Goal: Communication & Community: Answer question/provide support

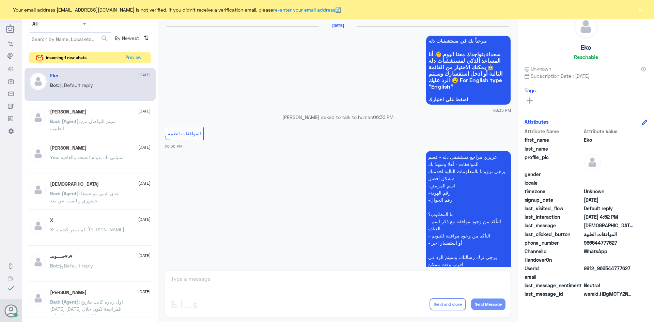
scroll to position [651, 0]
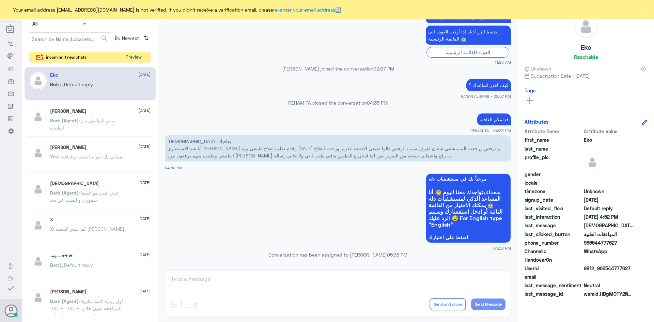
click at [139, 57] on button "Preview" at bounding box center [133, 57] width 21 height 11
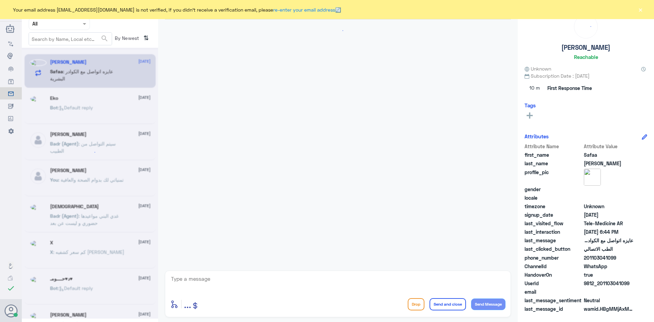
scroll to position [94, 0]
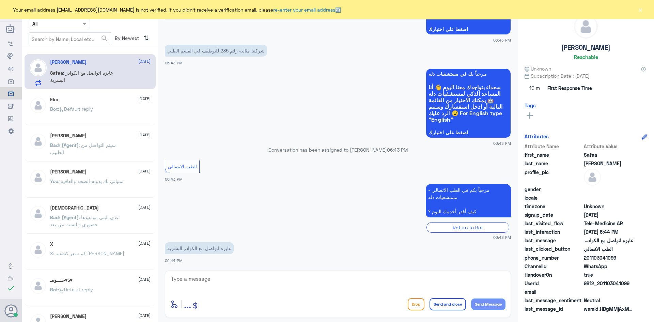
click at [241, 285] on textarea at bounding box center [337, 282] width 335 height 17
paste textarea "مرحبا معك [PERSON_NAME] من الطب الاتصالي"
type textarea "مرحبا معك [PERSON_NAME] من الطب الاتصالي"
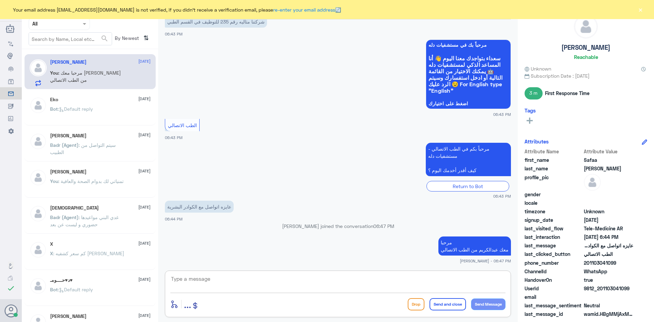
click at [407, 281] on textarea at bounding box center [337, 282] width 335 height 17
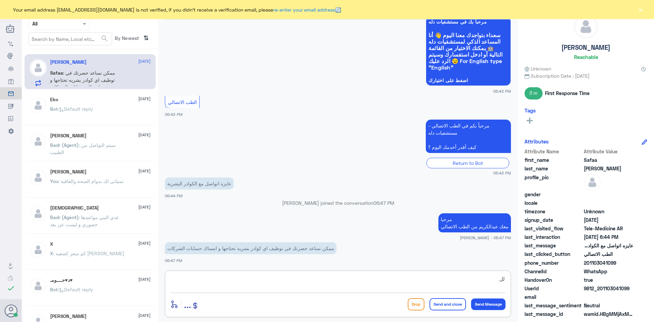
type textarea "ل"
click at [452, 280] on textarea "للأسف نحن هنا لمعالجة مشاكل المواعيد عن بعد" at bounding box center [337, 282] width 335 height 17
click at [373, 281] on textarea "للأسف نحن هنا لمعالجة لحجز او حل مشاكل المواعيد عن بعد" at bounding box center [337, 282] width 335 height 17
type textarea "للأسف نحن هنا لمعالجة لحجز او حل مشاكل المواعيد عن بعد وخدمة الاستشارة الفورية …"
click at [444, 303] on button "Send and close" at bounding box center [448, 304] width 36 height 12
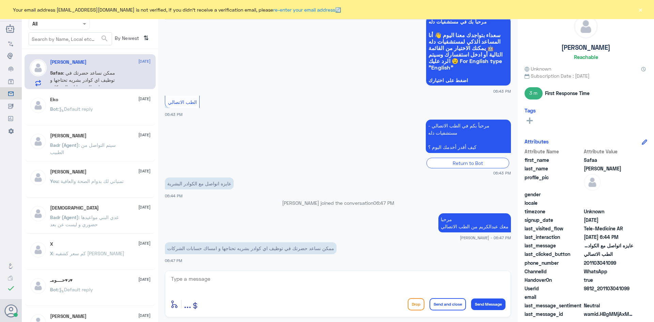
scroll to position [197, 0]
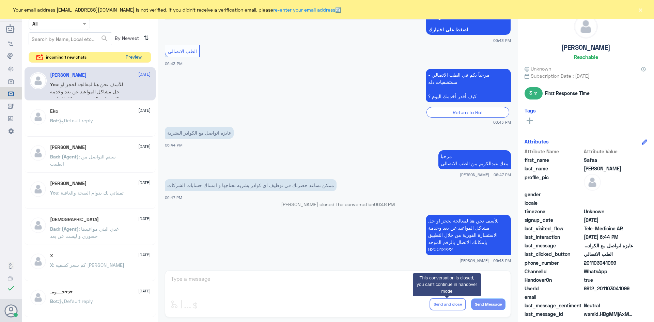
click at [134, 57] on button "Preview" at bounding box center [133, 57] width 21 height 11
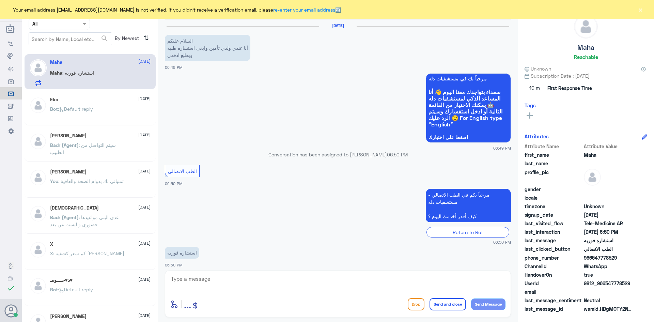
scroll to position [4, 0]
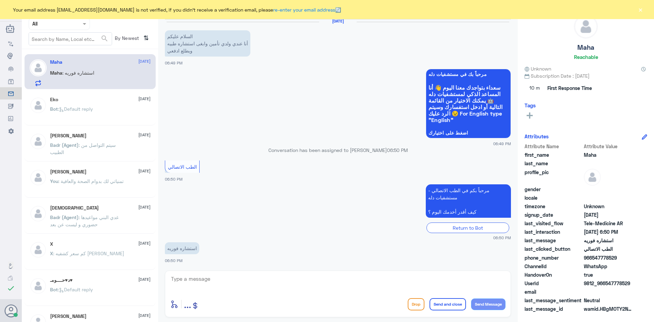
click at [245, 282] on textarea at bounding box center [337, 282] width 335 height 17
paste textarea "مرحبا معك عبدالكريم من الطب الاتصالي"
type textarea "مرحبا معك عبدالكريم من الطب الاتصالي"
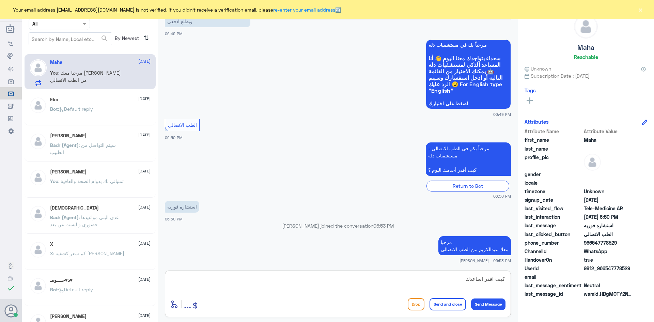
type textarea "كيف اقدر اساعدك"
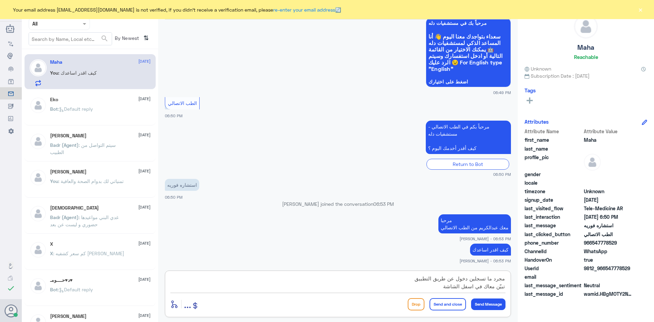
scroll to position [21, 0]
type textarea "بإمكانك الدخول للاستشارة الفورية من خلال التطبيق مجرد ما تسجلين دخول عن طريق ال…"
click at [443, 307] on button "Send and close" at bounding box center [448, 304] width 36 height 12
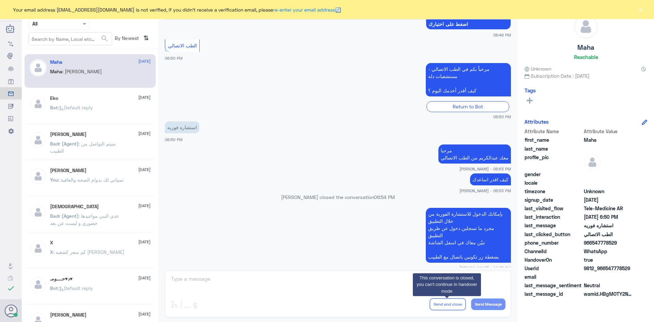
scroll to position [346, 0]
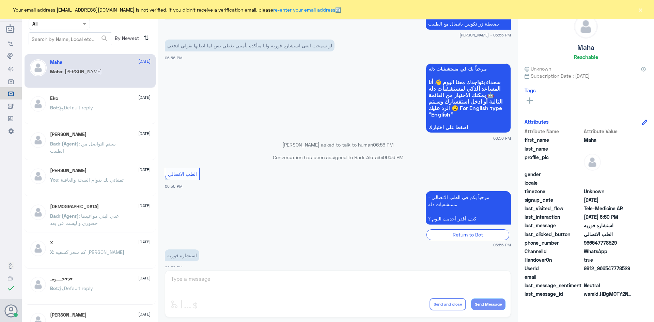
click at [366, 286] on div "عبدالكريم الموسى Human Handover 17 Aug 2025 السلام عليكم أنا عندي ولدي تأمين وا…" at bounding box center [338, 162] width 360 height 324
click at [640, 10] on button "×" at bounding box center [640, 9] width 7 height 7
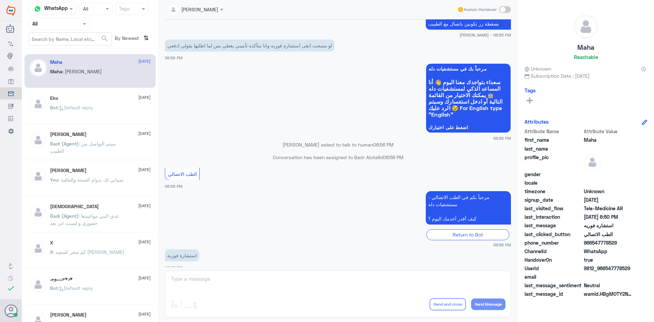
click at [507, 9] on span at bounding box center [505, 9] width 12 height 7
click at [0, 0] on input "checkbox" at bounding box center [0, 0] width 0 height 0
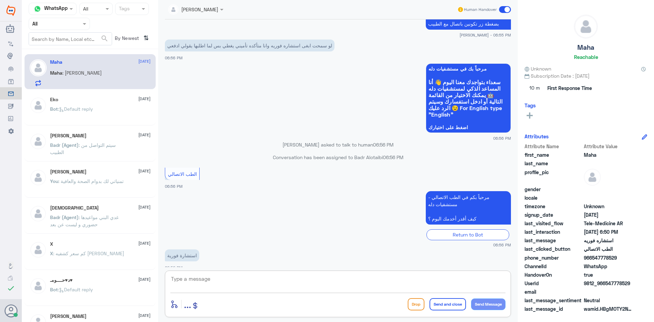
click at [316, 287] on textarea at bounding box center [337, 282] width 335 height 17
type textarea "ممكن تزوديني برقم الملف او رقم الهوية"
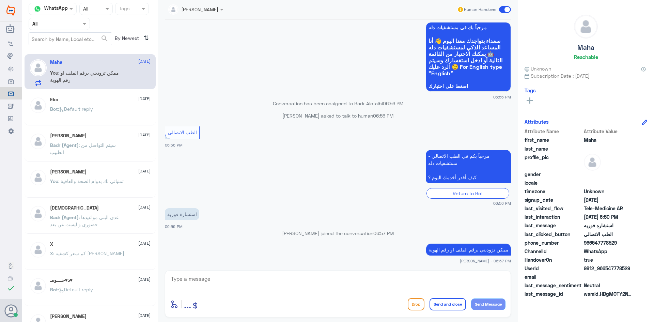
drag, startPoint x: 630, startPoint y: 268, endPoint x: 607, endPoint y: 270, distance: 22.6
click at [607, 270] on span "9812_966547778529" at bounding box center [608, 268] width 49 height 7
copy span "547778529"
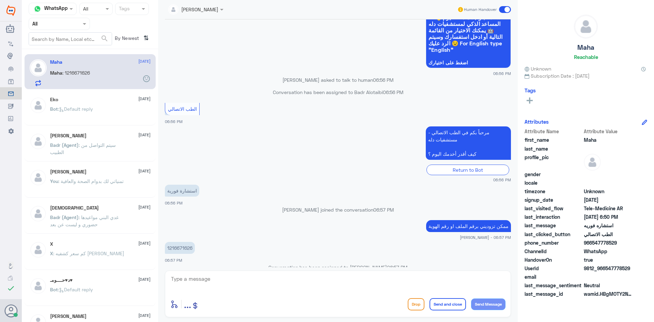
scroll to position [411, 0]
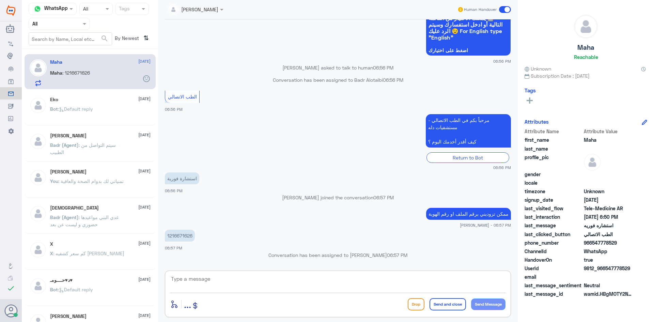
click at [463, 282] on textarea at bounding box center [337, 282] width 335 height 17
type textarea "لحظات من فضلك"
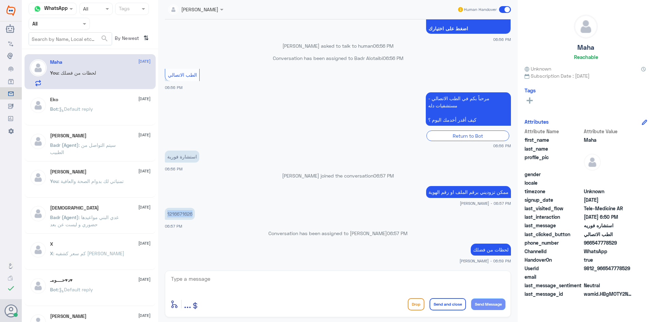
drag, startPoint x: 193, startPoint y: 214, endPoint x: 163, endPoint y: 215, distance: 29.3
click at [163, 215] on div "17 Aug 2025 السلام عليكم أنا عندي ولدي تأمين وابغى استشاره طبيه ويطلع ادفعي 06:…" at bounding box center [338, 143] width 353 height 248
copy p "1216671626"
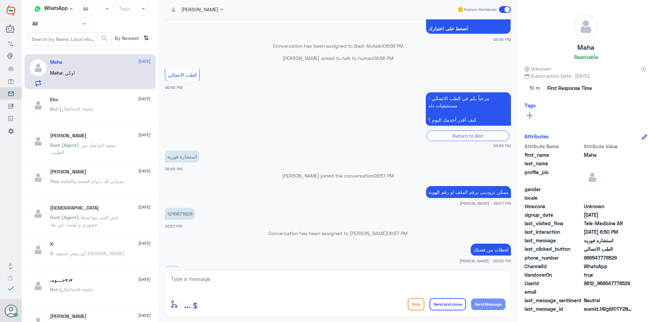
scroll to position [456, 0]
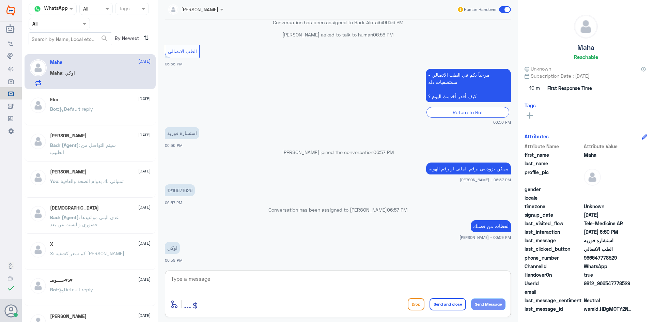
click at [303, 283] on textarea at bounding box center [337, 282] width 335 height 17
type textarea "تم تحديث تأمينك"
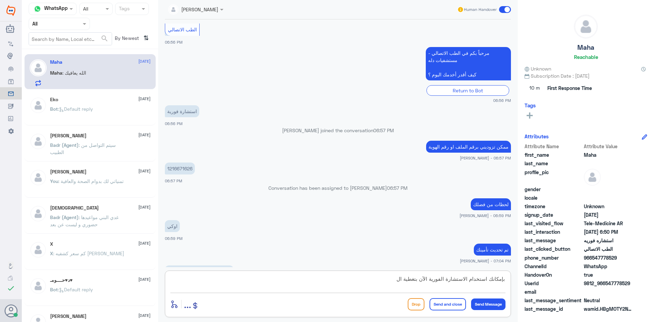
scroll to position [501, 0]
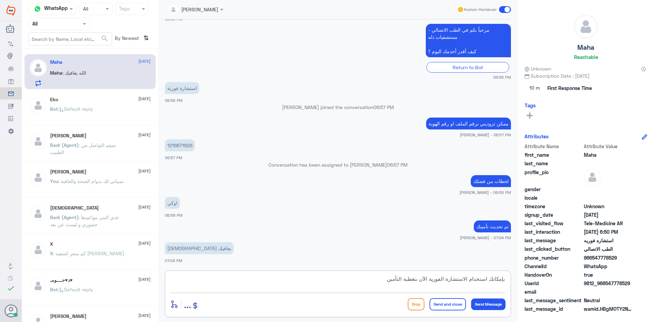
type textarea "بإمكانك استخدام الاستشارة الفورية الآن بتغطية التأمين"
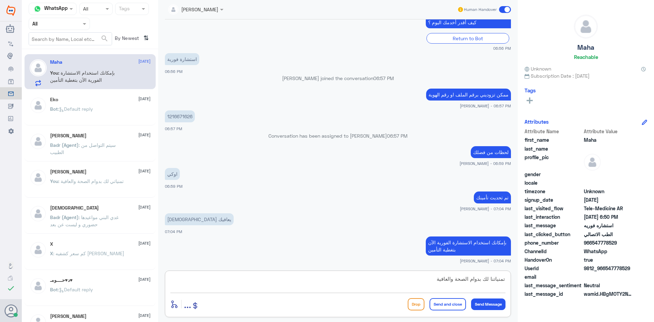
type textarea "تمنياتنا لك بدوام الصحة والعافية"
click at [448, 305] on button "Send and close" at bounding box center [448, 304] width 36 height 12
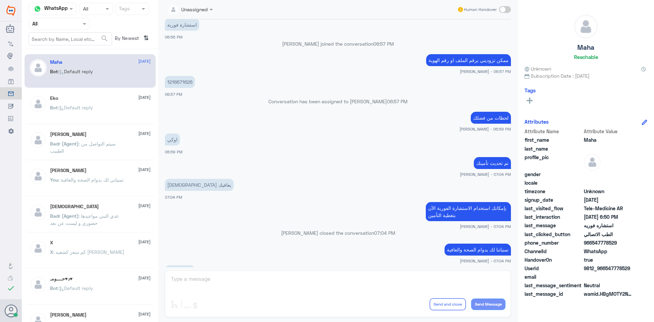
scroll to position [668, 0]
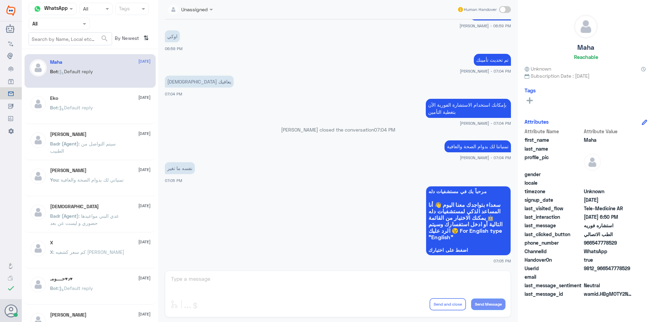
click at [506, 8] on span at bounding box center [505, 9] width 12 height 7
click at [0, 0] on input "checkbox" at bounding box center [0, 0] width 0 height 0
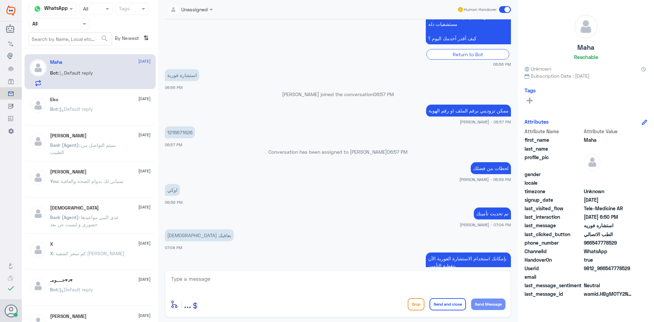
scroll to position [498, 0]
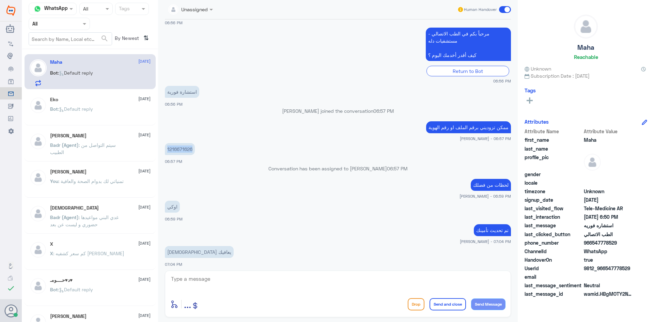
drag, startPoint x: 193, startPoint y: 148, endPoint x: 163, endPoint y: 149, distance: 29.3
click at [163, 149] on div "17 Aug 2025 السلام عليكم أنا عندي ولدي تأمين وابغى استشاره طبيه ويطلع ادفعي 06:…" at bounding box center [338, 143] width 353 height 248
copy p "1216671626"
click at [466, 277] on textarea at bounding box center [337, 282] width 335 height 17
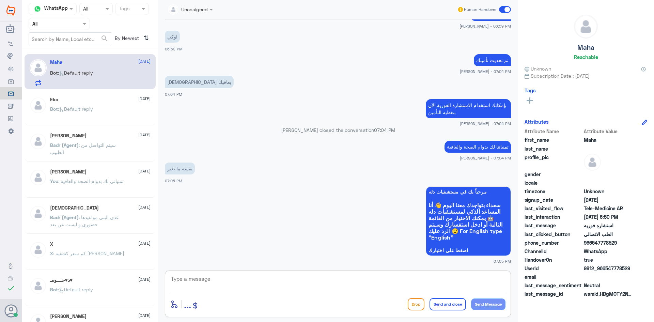
scroll to position [668, 0]
click at [316, 281] on textarea at bounding box center [337, 282] width 335 height 17
type textarea "تم تحديث ملف مها والآن راح أحدث ملف سلمان"
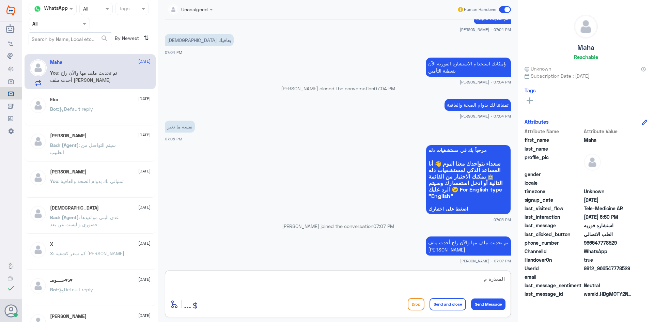
type textarea "المعذرة"
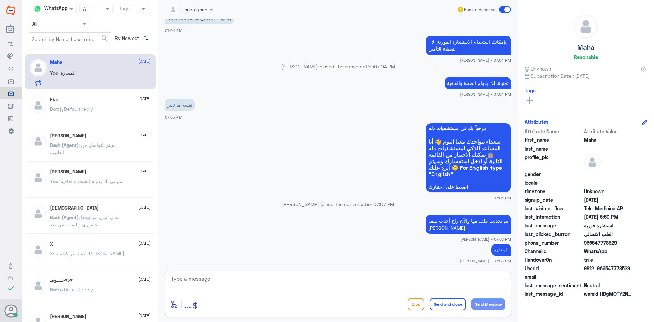
click at [361, 282] on textarea at bounding box center [337, 282] width 335 height 17
type textarea "تم تحديث التأمين"
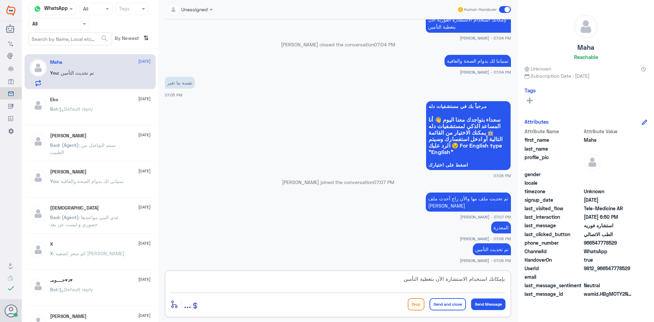
type textarea "بإمكانك استخدام الاستشارة الآن بتغطية التأمين"
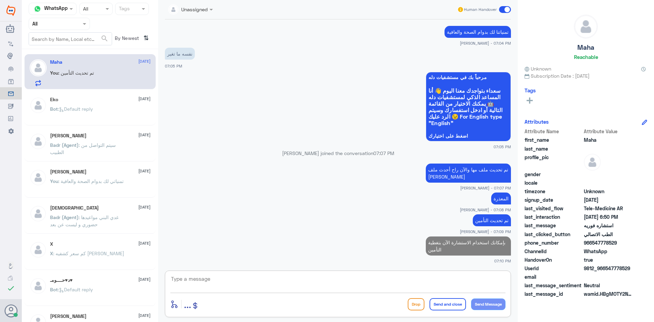
click at [503, 9] on span at bounding box center [505, 9] width 12 height 7
click at [0, 0] on input "checkbox" at bounding box center [0, 0] width 0 height 0
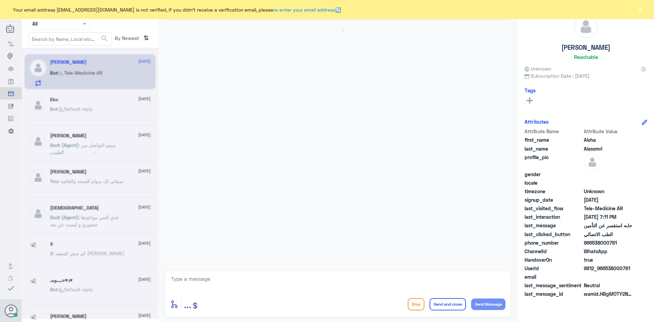
scroll to position [71, 0]
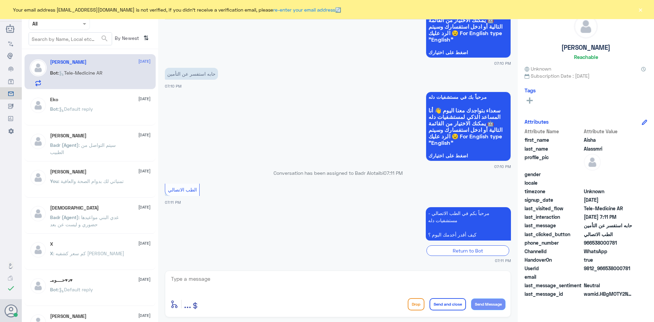
click at [259, 287] on textarea at bounding box center [337, 282] width 335 height 17
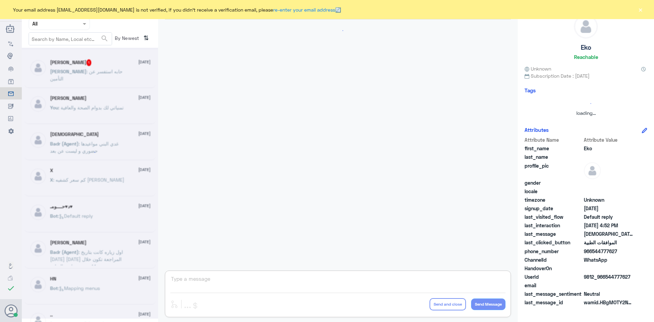
scroll to position [651, 0]
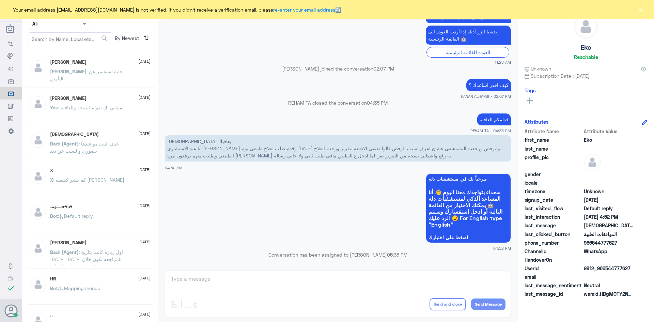
click at [90, 69] on span ": حابه استفسر عن التأمين" at bounding box center [86, 75] width 73 height 13
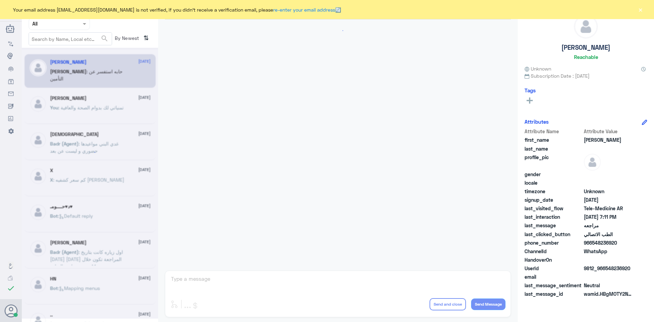
scroll to position [252, 0]
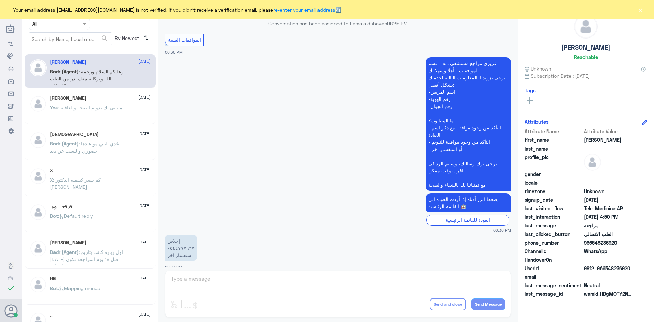
scroll to position [651, 0]
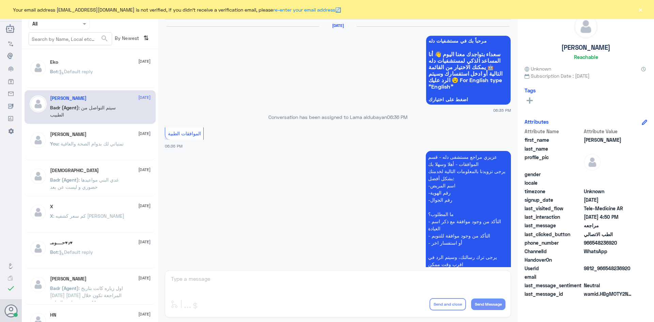
scroll to position [651, 0]
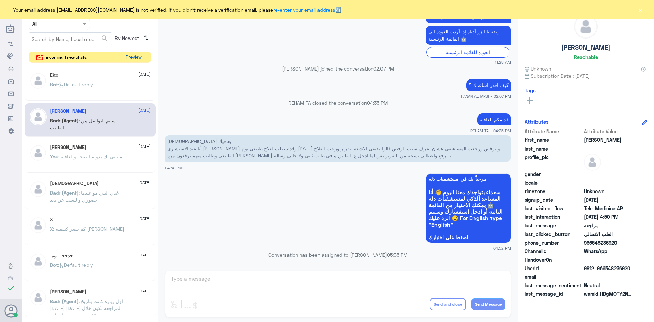
click at [136, 57] on button "Preview" at bounding box center [133, 57] width 21 height 11
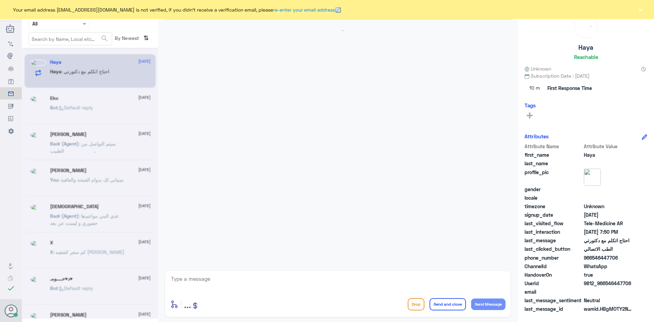
scroll to position [309, 0]
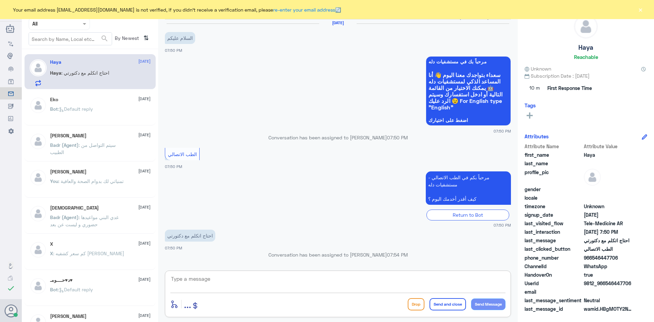
click at [238, 280] on textarea at bounding box center [337, 282] width 335 height 17
paste textarea "مرحبا معك [PERSON_NAME] من الطب الاتصالي"
type textarea "مرحبا معك [PERSON_NAME] من الطب الاتصالي"
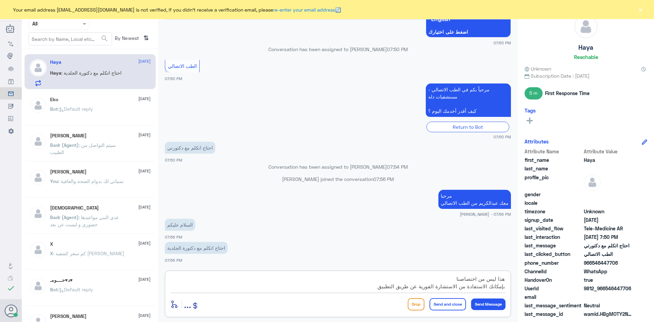
scroll to position [6, 0]
type textarea "هذا ليس من اختصاصنا بإمكانك الاستفادة من الاستشارة الفورية عن طريق التطبيق أو ح…"
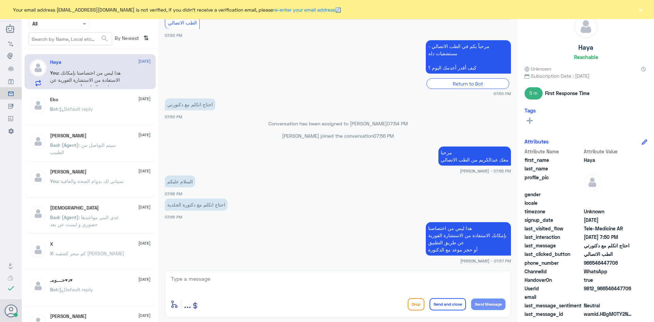
drag, startPoint x: 616, startPoint y: 263, endPoint x: 593, endPoint y: 263, distance: 23.2
click at [593, 263] on span "966546447706" at bounding box center [608, 262] width 49 height 7
copy span "546447706"
click at [640, 12] on button "×" at bounding box center [640, 9] width 7 height 7
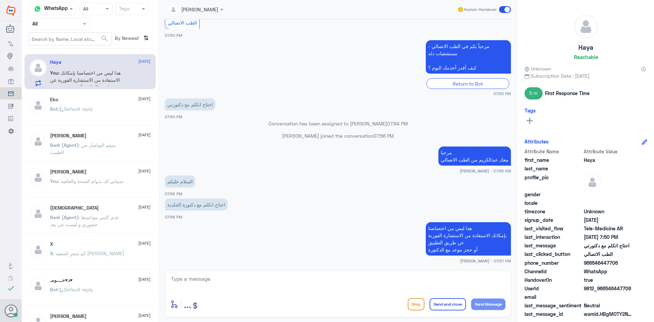
click at [503, 11] on span at bounding box center [505, 9] width 12 height 7
click at [0, 0] on input "checkbox" at bounding box center [0, 0] width 0 height 0
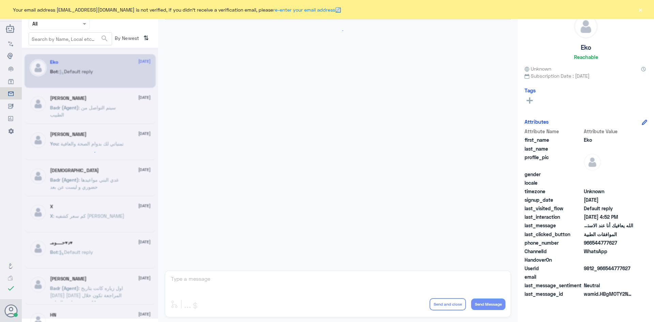
scroll to position [651, 0]
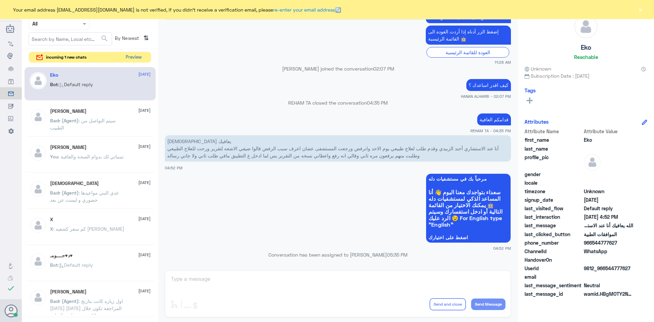
drag, startPoint x: 133, startPoint y: 58, endPoint x: 136, endPoint y: 61, distance: 4.4
click at [136, 61] on button "Preview" at bounding box center [133, 57] width 21 height 11
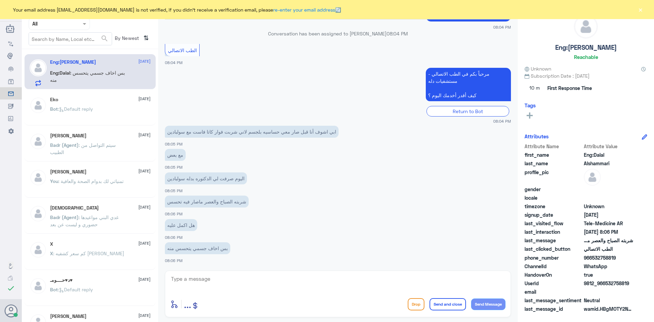
scroll to position [337, 0]
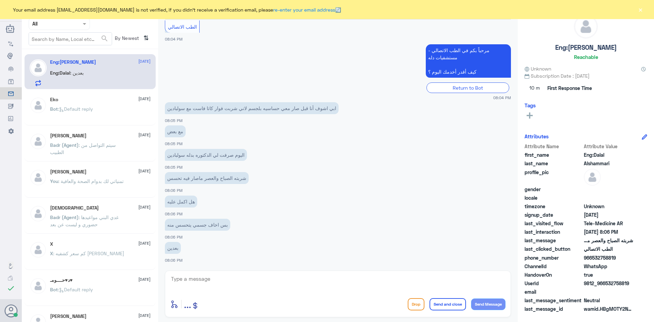
click at [217, 284] on textarea at bounding box center [337, 282] width 335 height 17
paste textarea "مرحبا معك [PERSON_NAME] من الطب الاتصالي"
type textarea "مرحبا معك [PERSON_NAME] من الطب الاتصالي"
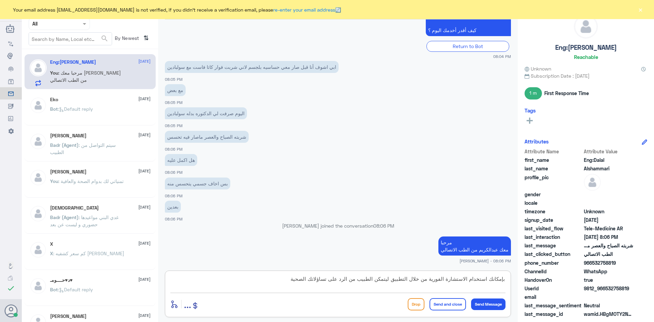
type textarea "بإمكانك استخدام الاستشارة الفورية من خلال التطبيق ليتمكن الطبيب من الرد على تسا…"
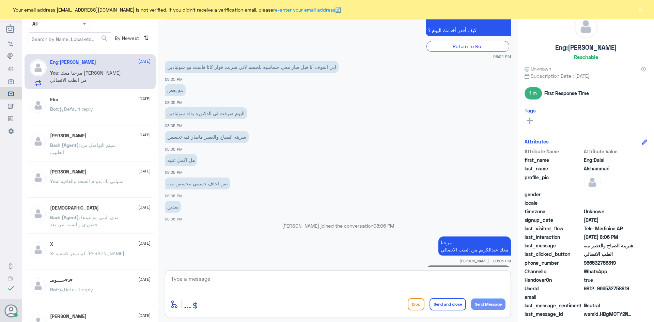
scroll to position [402, 0]
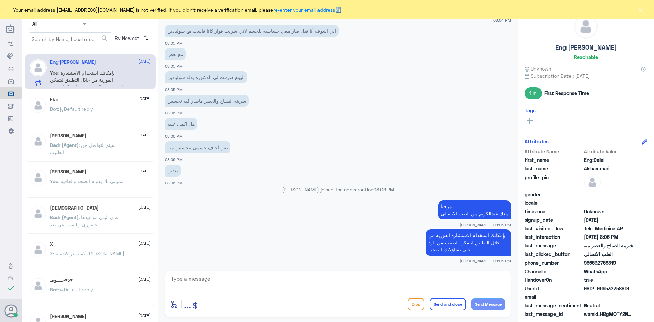
drag, startPoint x: 616, startPoint y: 262, endPoint x: 592, endPoint y: 263, distance: 23.9
click at [592, 263] on span "966532758819" at bounding box center [608, 262] width 49 height 7
copy span "532758819"
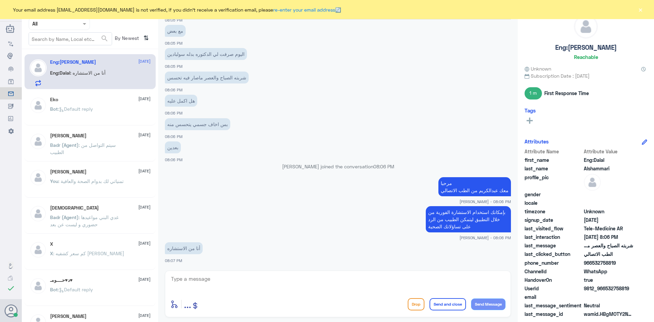
click at [463, 279] on textarea at bounding box center [337, 282] width 335 height 17
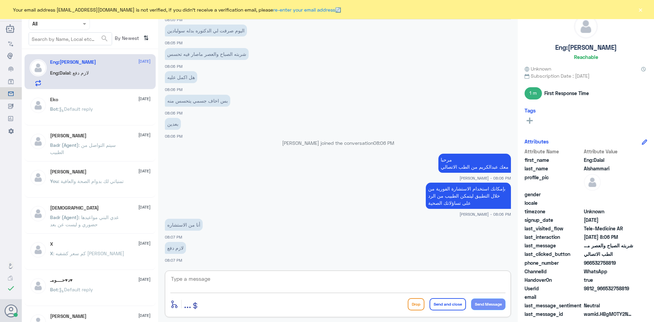
click at [233, 278] on textarea at bounding box center [337, 282] width 335 height 17
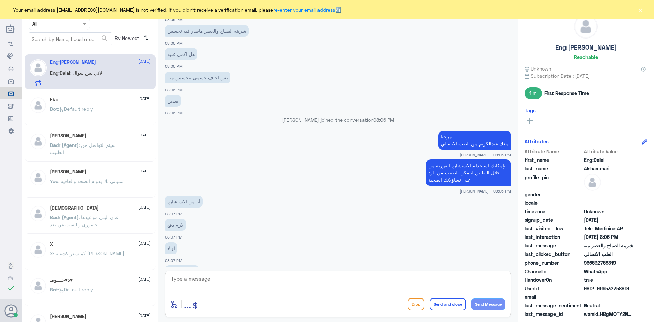
scroll to position [495, 0]
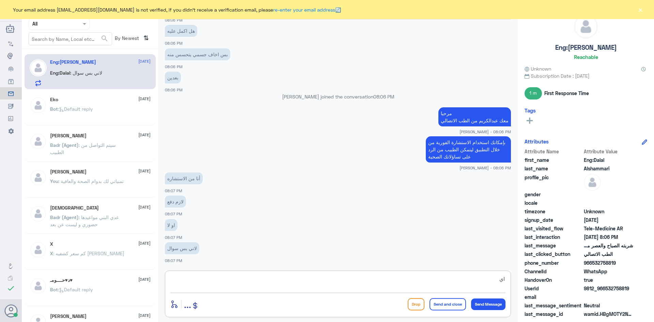
type textarea "ا"
click at [285, 274] on textarea at bounding box center [337, 282] width 335 height 17
type textarea "ا"
type textarea "بتغطية التأمين"
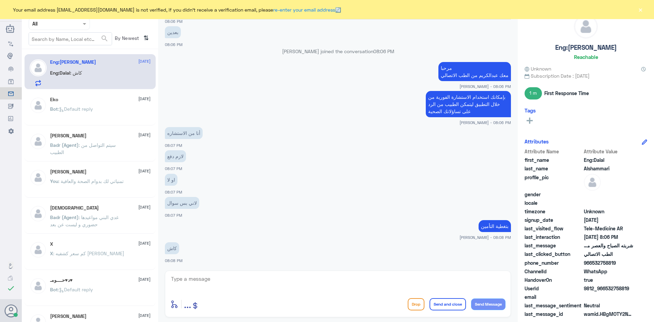
scroll to position [564, 0]
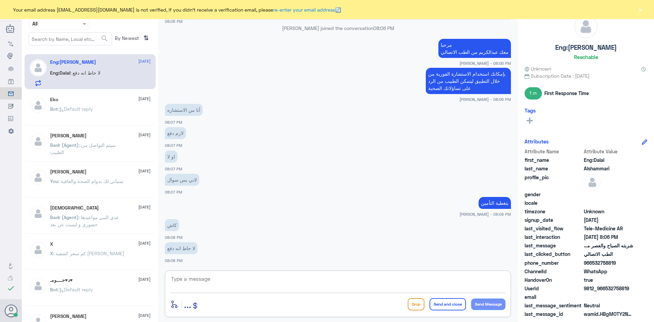
click at [457, 276] on textarea at bounding box center [337, 282] width 335 height 17
type textarea "لحظة اشوف لك تأمينك"
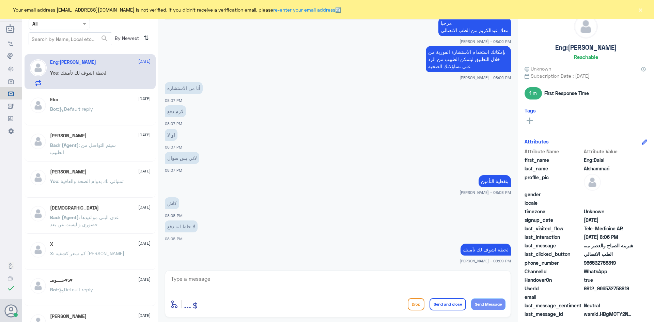
click at [466, 278] on textarea at bounding box center [337, 282] width 335 height 17
type textarea "ا"
type textarea "تم تحديث تأمينك"
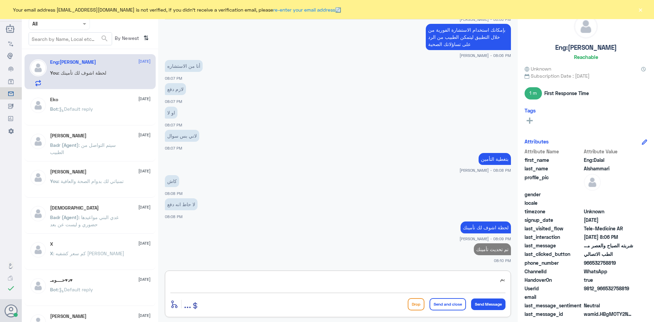
type textarea "ي"
type textarea "الآن بإمكانك استخدام التطبيق بتغطية التأمين"
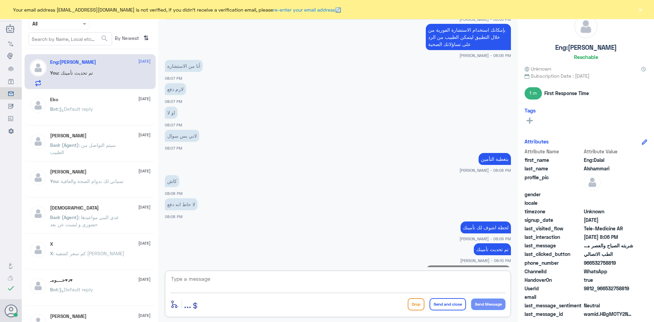
scroll to position [637, 0]
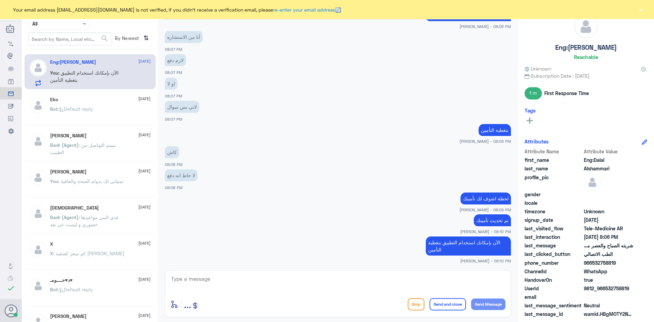
click at [640, 9] on button "×" at bounding box center [640, 9] width 7 height 7
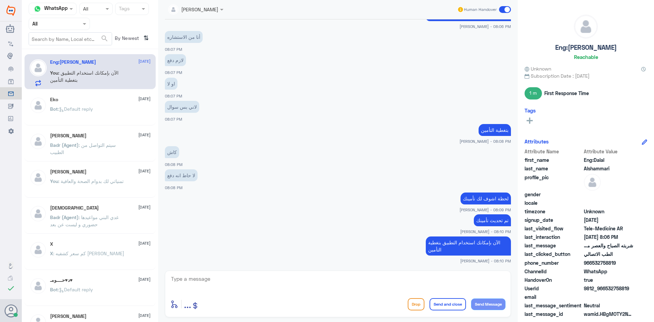
click at [504, 9] on span at bounding box center [505, 9] width 12 height 7
click at [0, 0] on input "checkbox" at bounding box center [0, 0] width 0 height 0
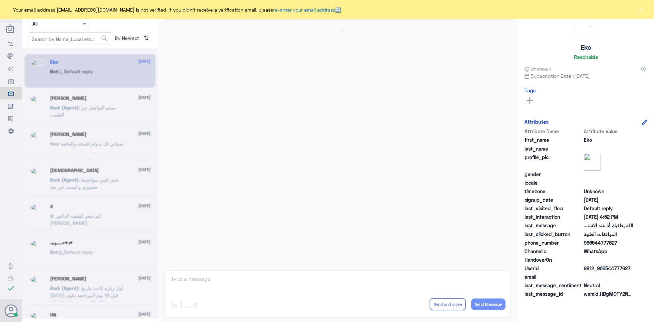
scroll to position [651, 0]
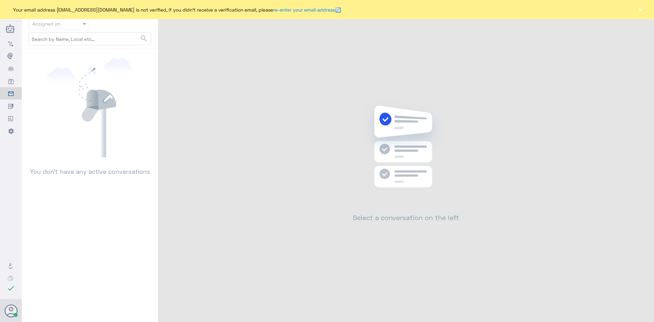
click at [643, 8] on button "×" at bounding box center [640, 9] width 7 height 7
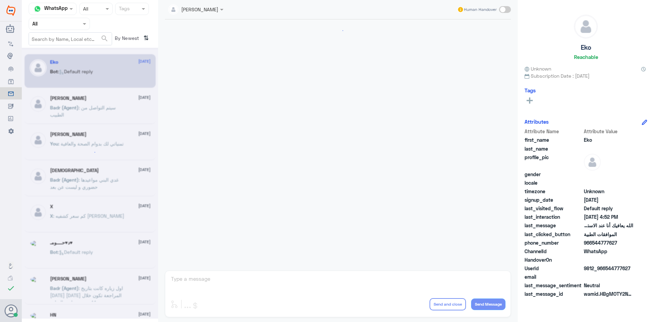
scroll to position [651, 0]
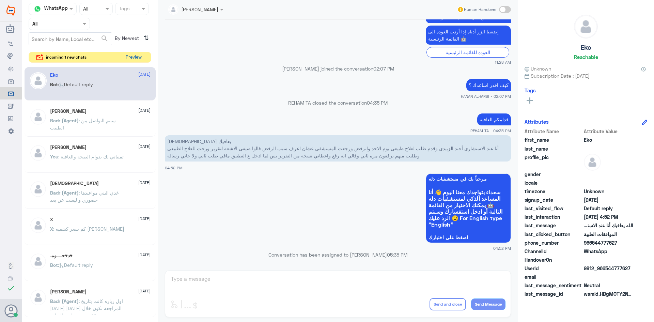
click at [133, 59] on button "Preview" at bounding box center [133, 57] width 21 height 11
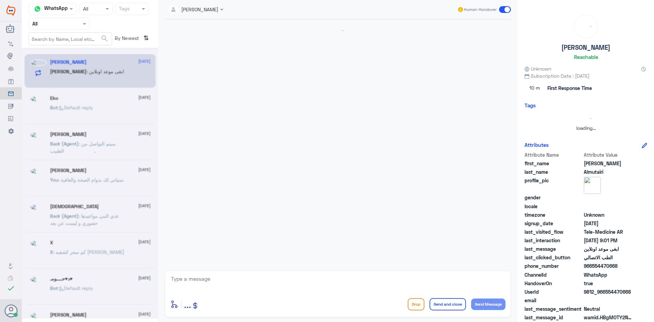
scroll to position [0, 0]
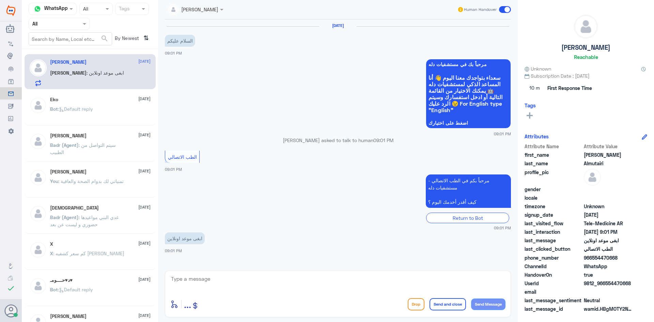
click at [315, 282] on textarea at bounding box center [337, 282] width 335 height 17
paste textarea "مرحبا معك عبدالكريم من الطب الاتصالي"
type textarea "مرحبا معك عبدالكريم من الطب الاتصالي"
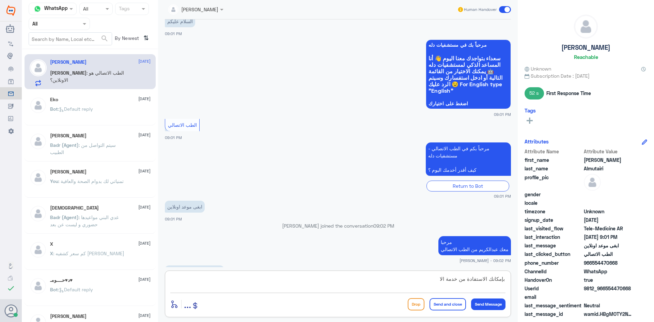
scroll to position [43, 0]
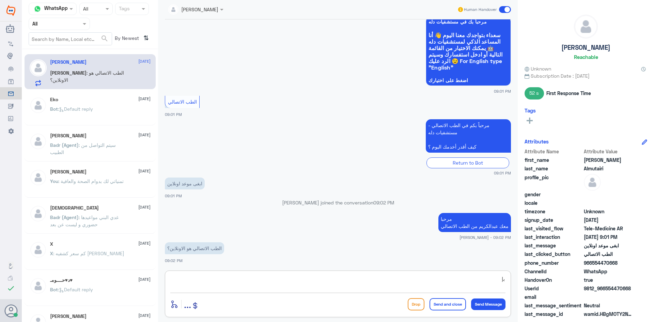
type textarea "ب"
type textarea "اي نعم"
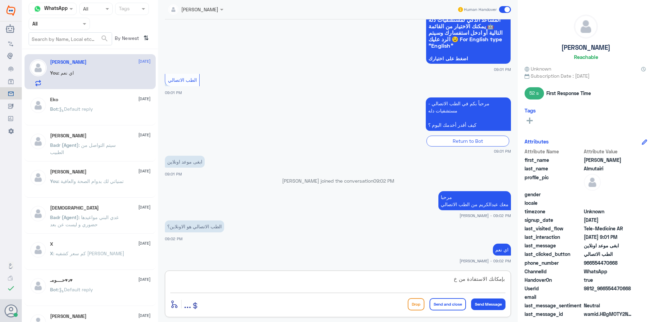
scroll to position [88, 0]
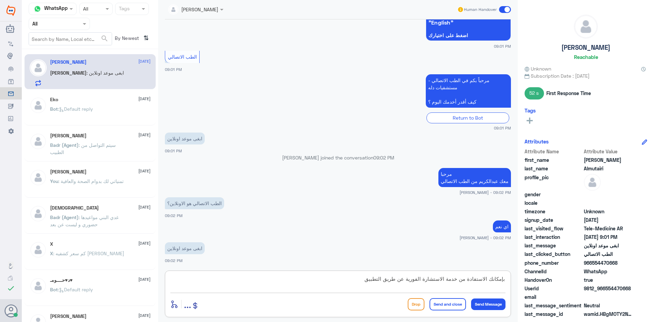
type textarea "بإمكانك الاستفادة من خدمة الاستشارة الفورية عن طريق التطبيق"
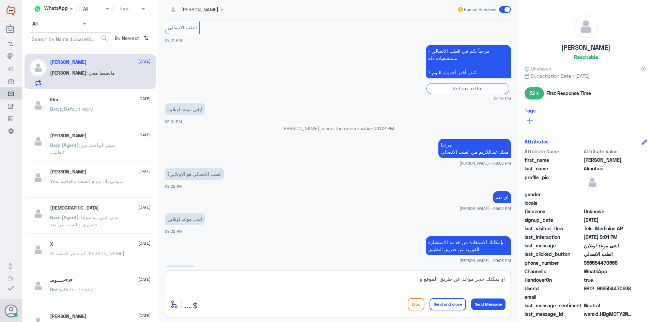
scroll to position [140, 0]
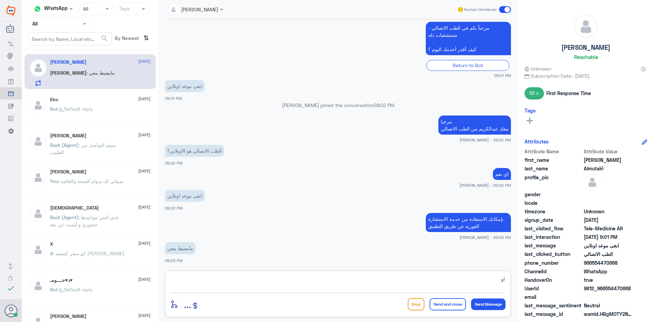
type textarea "ا"
type textarea "ي"
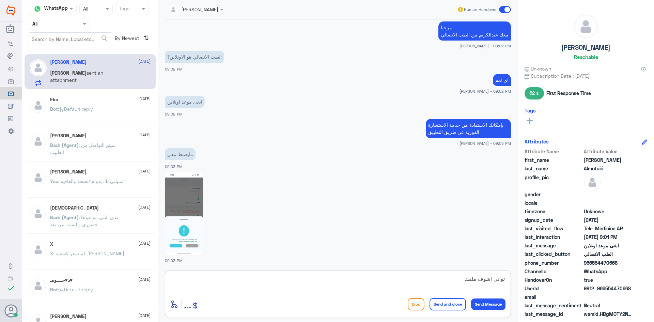
type textarea "ثواني اشوف ملفك"
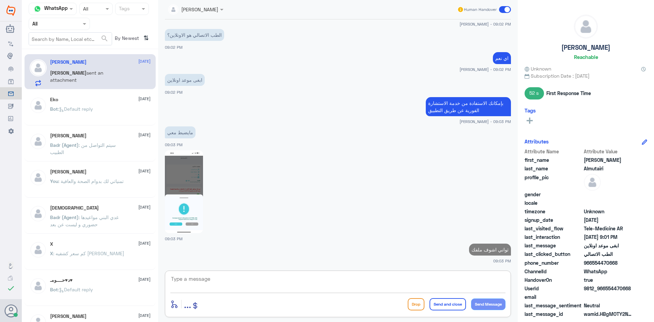
click at [188, 175] on img at bounding box center [184, 191] width 38 height 83
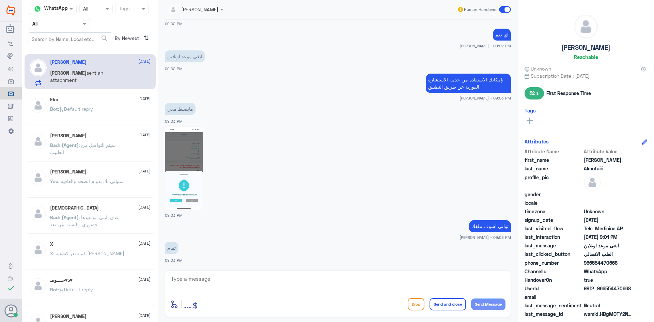
drag, startPoint x: 619, startPoint y: 262, endPoint x: 594, endPoint y: 266, distance: 25.6
click at [594, 266] on span "966554470668" at bounding box center [608, 262] width 49 height 7
copy span "554470668"
click at [253, 281] on textarea at bounding box center [337, 282] width 335 height 17
type textarea "هل يوجد عندك تأمين ؟"
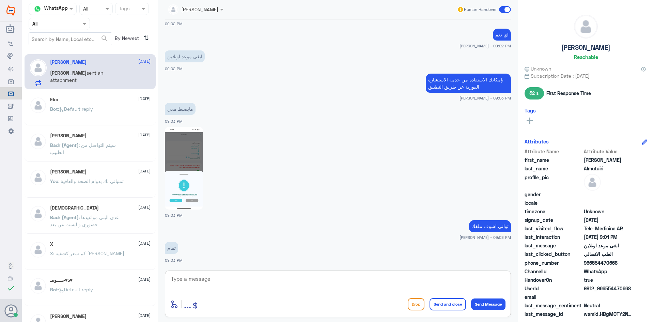
scroll to position [301, 0]
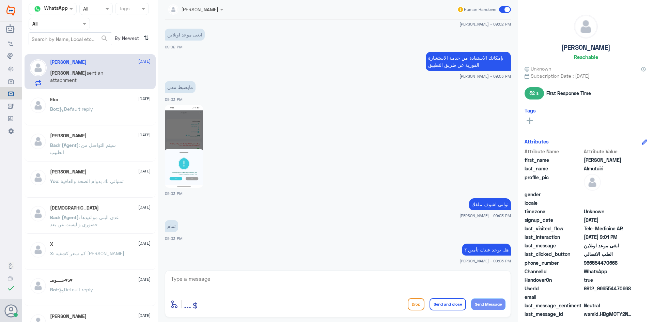
drag, startPoint x: 618, startPoint y: 264, endPoint x: 593, endPoint y: 264, distance: 24.2
click at [593, 264] on span "966554470668" at bounding box center [608, 262] width 49 height 7
copy span "554470668"
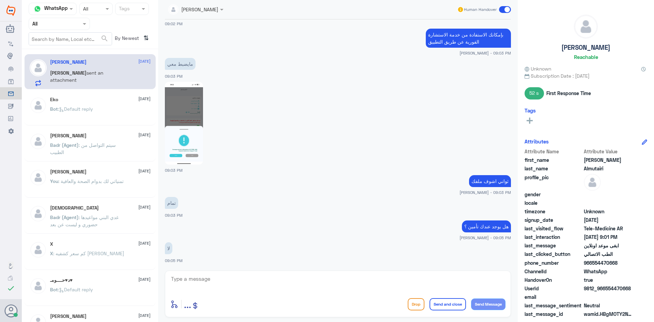
click at [296, 279] on textarea at bounding box center [337, 282] width 335 height 17
click at [179, 104] on img at bounding box center [184, 123] width 38 height 83
click at [278, 284] on textarea at bounding box center [337, 282] width 335 height 17
type textarea "طيب اذا ضغطتي على موافق ايش يطلع لك ؟"
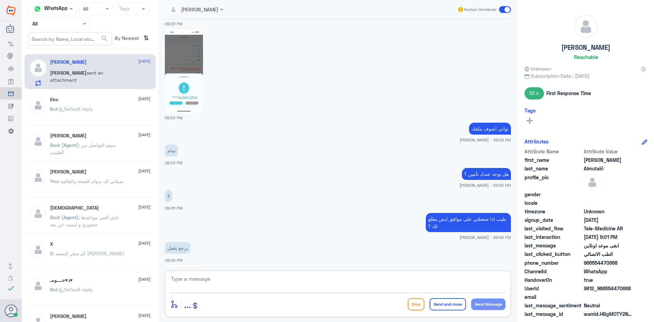
scroll to position [471, 0]
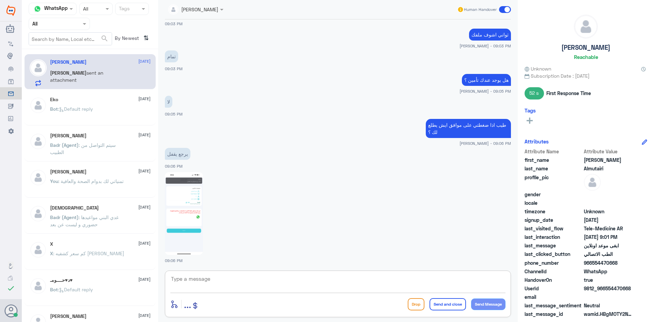
click at [190, 197] on img at bounding box center [184, 213] width 38 height 83
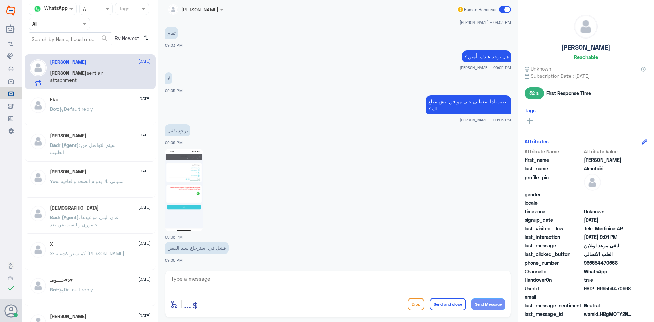
click at [337, 280] on textarea at bounding box center [337, 282] width 335 height 17
drag, startPoint x: 620, startPoint y: 261, endPoint x: 592, endPoint y: 262, distance: 27.3
click at [592, 262] on span "966554470668" at bounding box center [608, 262] width 49 height 7
copy span "554470668"
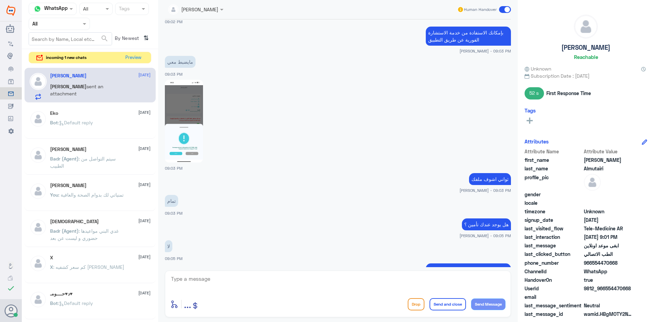
scroll to position [324, 0]
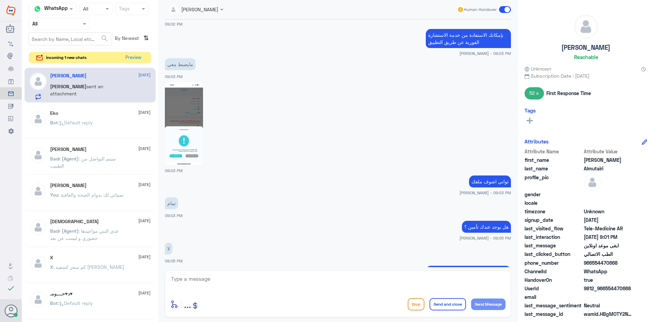
click at [190, 104] on img at bounding box center [184, 123] width 38 height 83
click at [184, 114] on img at bounding box center [184, 123] width 38 height 83
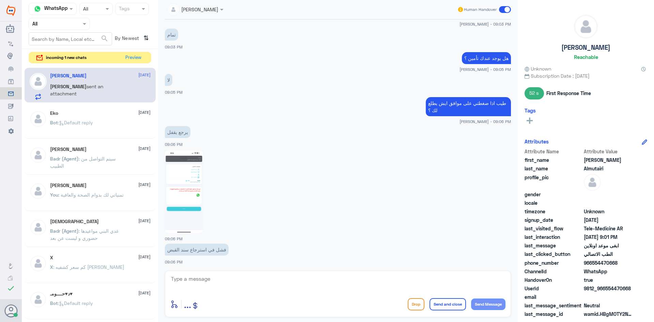
scroll to position [495, 0]
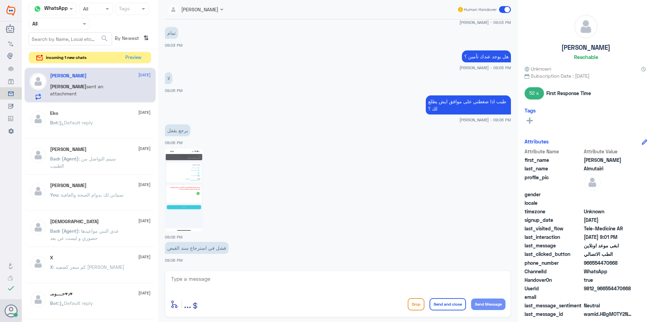
click at [191, 183] on img at bounding box center [184, 190] width 38 height 83
click at [140, 60] on button "Preview" at bounding box center [133, 57] width 21 height 11
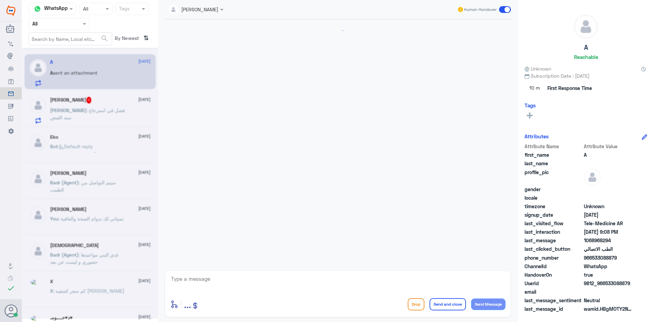
scroll to position [37, 0]
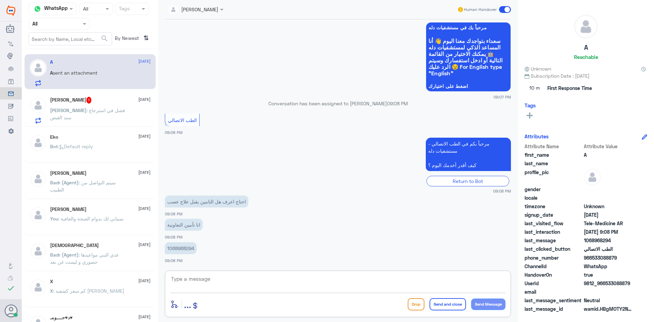
click at [253, 276] on textarea at bounding box center [337, 282] width 335 height 17
paste textarea "مرحبا معك عبدالكريم من الطب الاتصالي"
type textarea "مرحبا معك عبدالكريم من الطب الاتصالي"
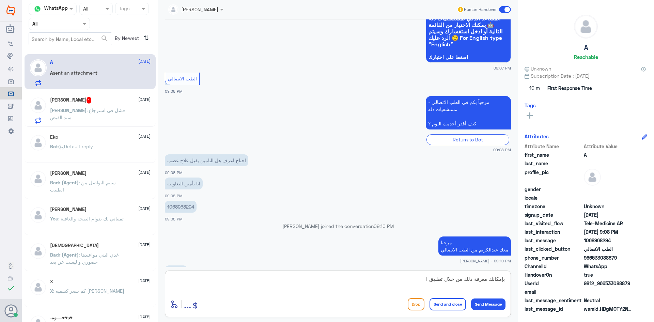
scroll to position [89, 0]
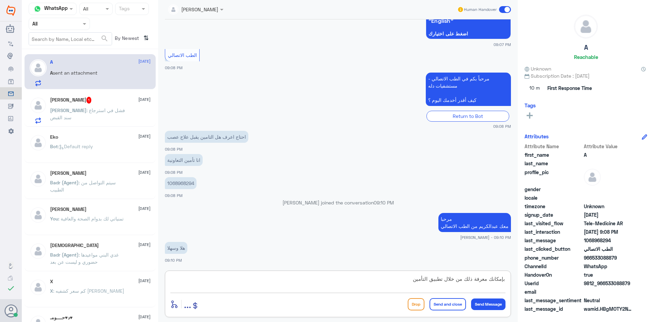
type textarea "بإمكانك معرفة ذلك من خلال تطبيق التأمين"
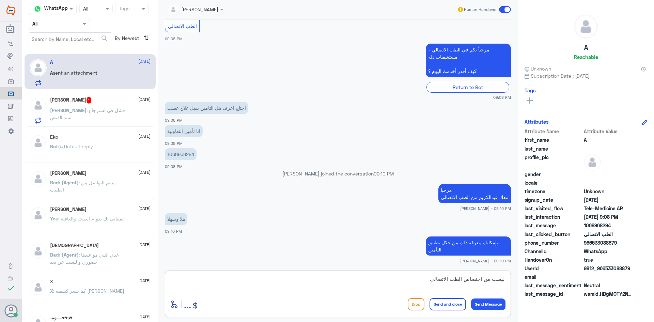
type textarea "ليست من اختصاص الطب الاتصالي"
click at [451, 307] on button "Send and close" at bounding box center [448, 304] width 36 height 12
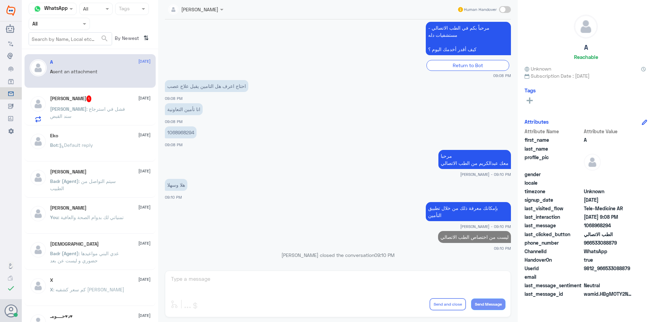
click at [104, 99] on div "Nora Almutairi 1 17 August" at bounding box center [100, 98] width 101 height 7
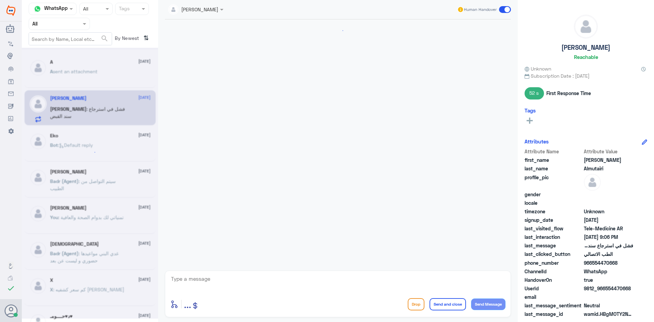
scroll to position [405, 0]
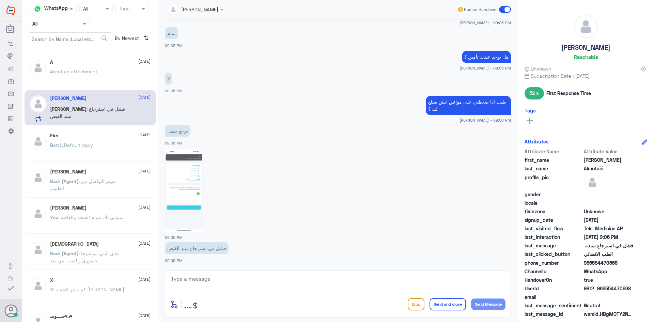
click at [265, 277] on textarea at bounding box center [337, 282] width 335 height 17
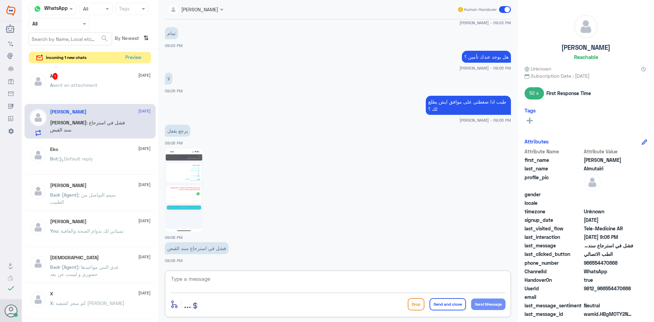
click at [101, 71] on div "A 1 17 August A sent an attachment" at bounding box center [90, 85] width 131 height 34
click at [101, 74] on div "A 1 17 August" at bounding box center [100, 76] width 101 height 7
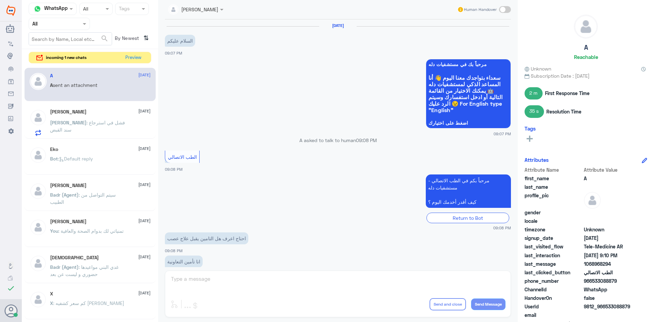
scroll to position [268, 0]
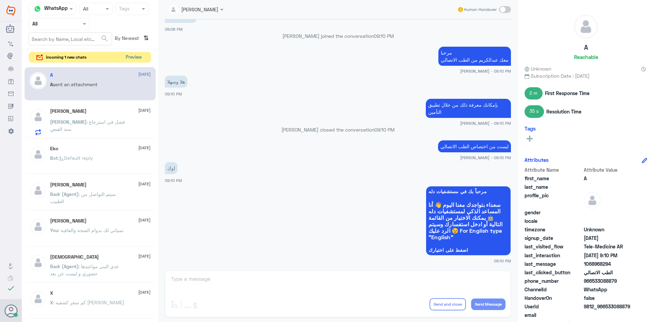
click at [140, 57] on button "Preview" at bounding box center [133, 57] width 21 height 11
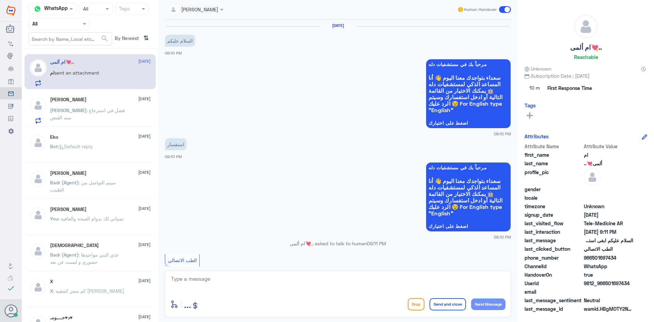
scroll to position [115, 0]
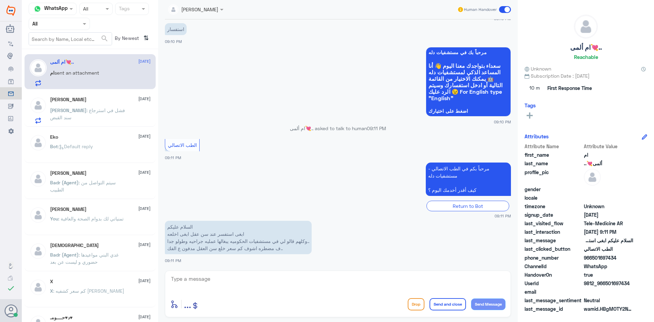
click at [222, 275] on textarea at bounding box center [337, 282] width 335 height 17
paste textarea "مرحبا معك عبدالكريم من الطب الاتصالي"
type textarea "مرحبا معك عبدالكريم من الطب الاتصالي"
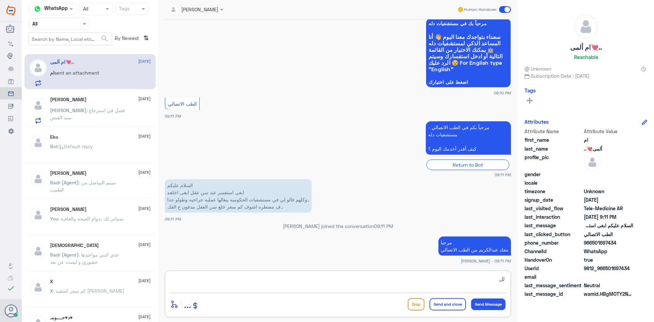
type textarea "ل"
type textarea "هنا الطب الاتصالي للمواعيد عن بعد والاستشارة الفورية"
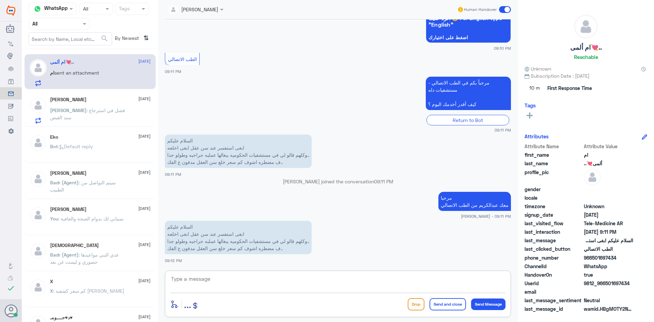
scroll to position [218, 0]
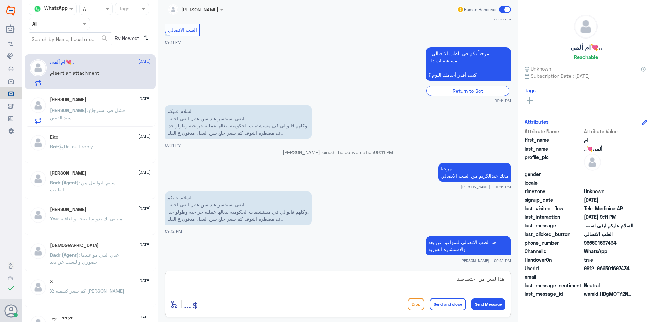
type textarea "هذا ليس من اختصاصنا"
click at [438, 299] on button "Send and close" at bounding box center [448, 304] width 36 height 12
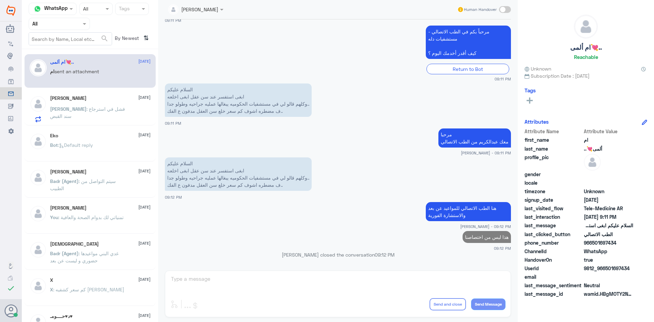
click at [99, 101] on div "Nora Almutairi 17 August" at bounding box center [100, 98] width 101 height 6
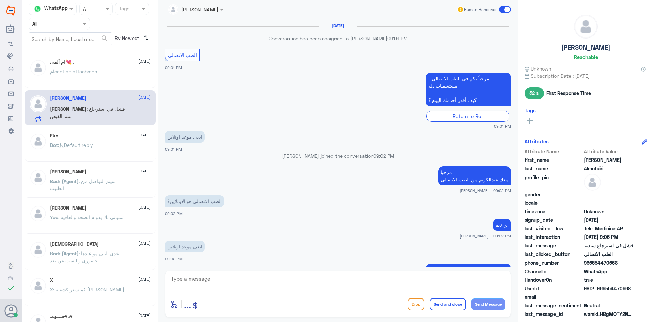
scroll to position [405, 0]
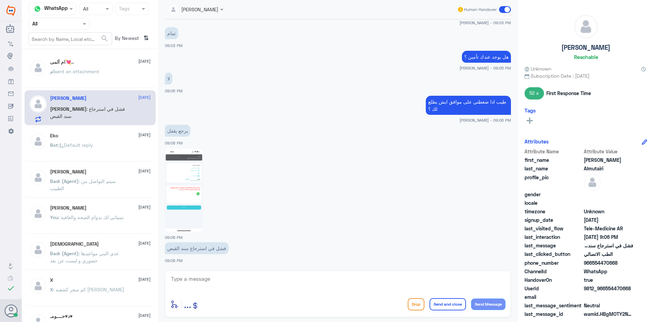
click at [209, 282] on textarea at bounding box center [337, 282] width 335 height 17
drag, startPoint x: 620, startPoint y: 262, endPoint x: 593, endPoint y: 263, distance: 26.9
click at [593, 263] on span "966554470668" at bounding box center [608, 262] width 49 height 7
copy span "554470668"
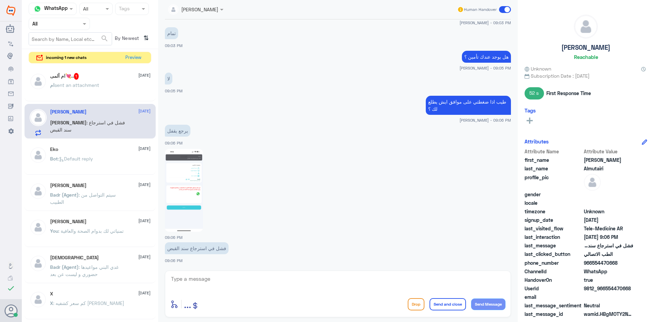
click at [94, 76] on div "ام ألمى💘.. 1 17 August" at bounding box center [100, 76] width 101 height 7
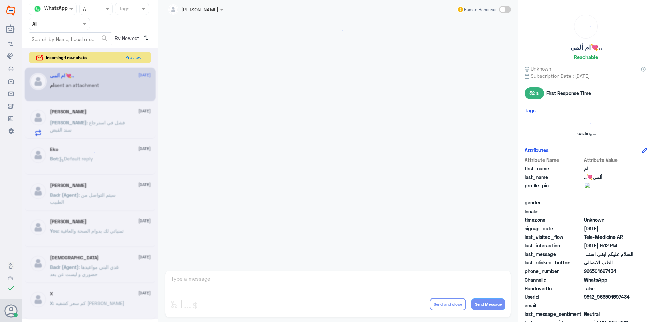
scroll to position [368, 0]
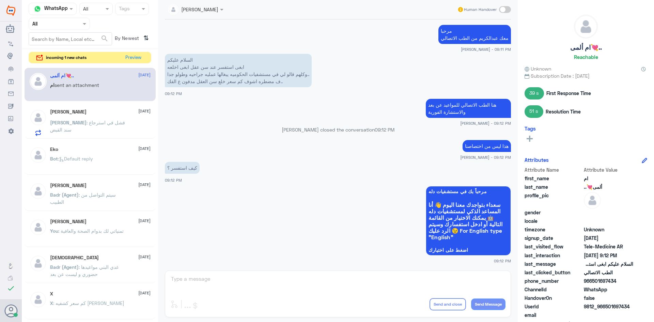
click at [281, 280] on div "عبدالكريم الموسى Human Handover 17 Aug 2025 السلام عليكم 09:10 PM مرحباً بك في …" at bounding box center [338, 162] width 360 height 324
click at [128, 58] on button "Preview" at bounding box center [133, 57] width 21 height 11
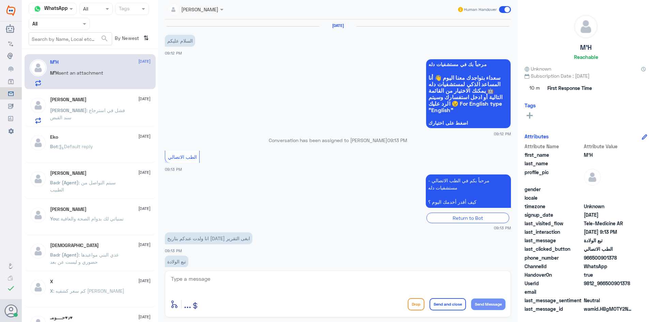
scroll to position [14, 0]
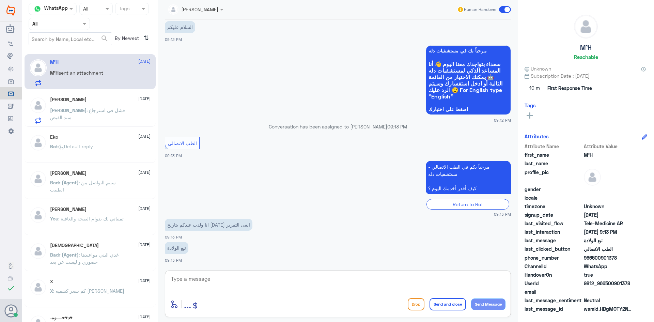
click at [239, 274] on textarea at bounding box center [337, 282] width 335 height 17
click at [264, 278] on textarea at bounding box center [337, 282] width 335 height 17
paste textarea "مرحبا معك عبدالكريم من الطب الاتصالي"
type textarea "مرحبا معك عبدالكريم من الطب الاتصالي"
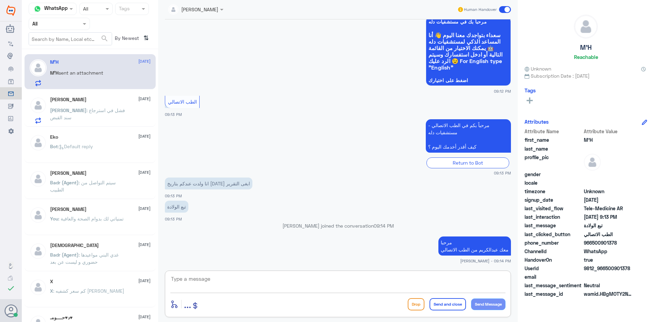
paste textarea "مرحبا معك عبدالكريم من الطب الاتصالي"
type textarea "م"
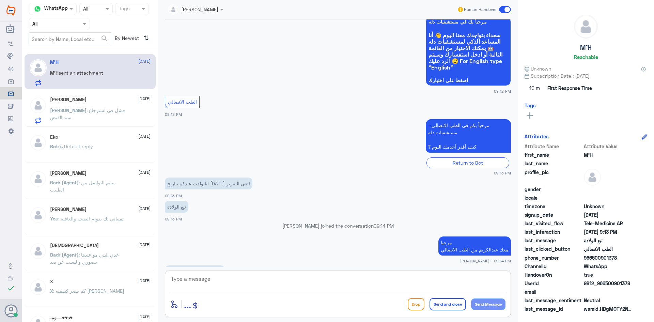
scroll to position [66, 0]
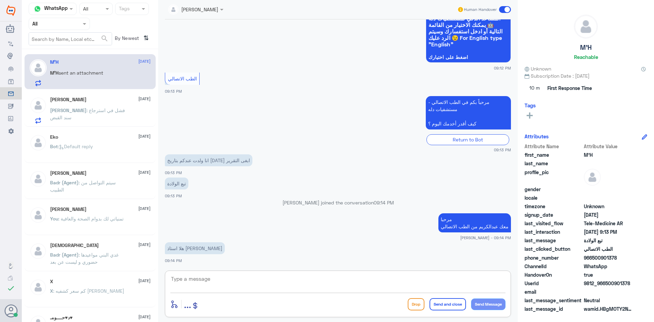
paste textarea "بإمكانك التواصل مع قسم التقارير الطبية عن طريق الواتس اب رقم : 0550181732"
type textarea "بإمكانك التواصل مع قسم التقارير الطبية عن طريق الواتس اب رقم : 0550181732"
click at [444, 307] on button "Send and close" at bounding box center [448, 304] width 36 height 12
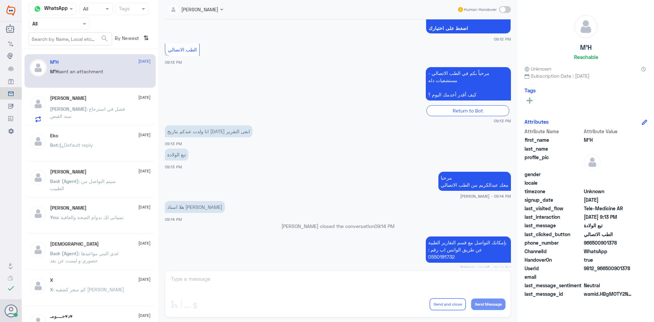
click at [104, 102] on div "Nora Almutairi 17 August Nora : فشل في استرجاع سند القبض" at bounding box center [100, 108] width 101 height 27
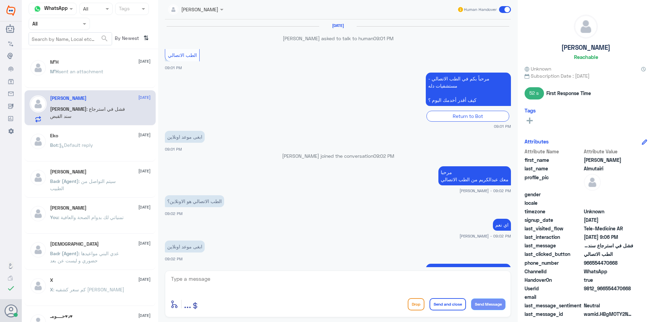
scroll to position [405, 0]
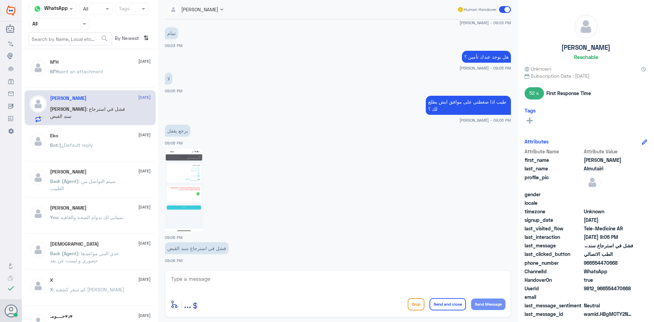
click at [120, 59] on div "M’H 17 August M’H sent an attachment" at bounding box center [90, 71] width 131 height 34
click at [119, 63] on div "M’H 17 August" at bounding box center [100, 62] width 101 height 6
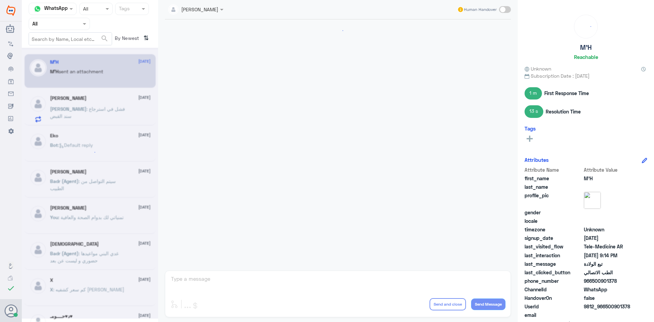
scroll to position [120, 0]
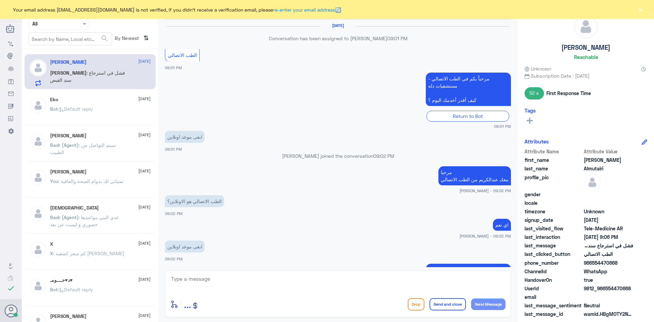
scroll to position [405, 0]
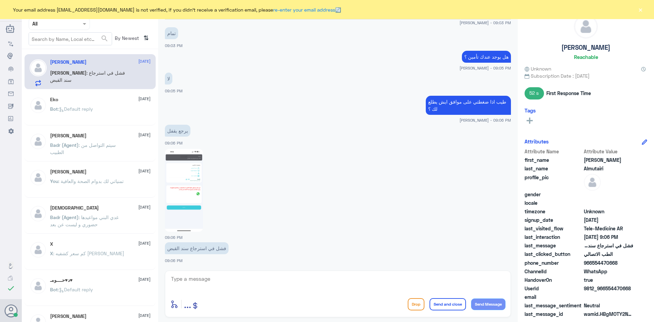
click at [639, 11] on button "×" at bounding box center [640, 9] width 7 height 7
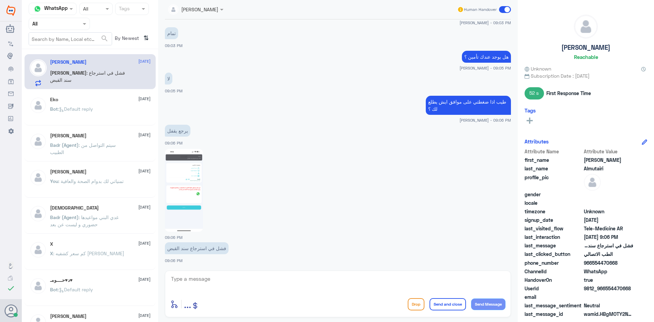
drag, startPoint x: 617, startPoint y: 264, endPoint x: 592, endPoint y: 264, distance: 25.2
click at [592, 264] on span "966554470668" at bounding box center [608, 262] width 49 height 7
copy span "554470668"
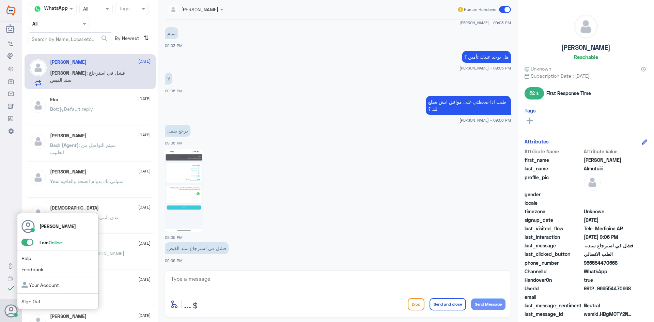
click at [25, 243] on span at bounding box center [27, 242] width 12 height 7
click at [0, 0] on input "checkbox" at bounding box center [0, 0] width 0 height 0
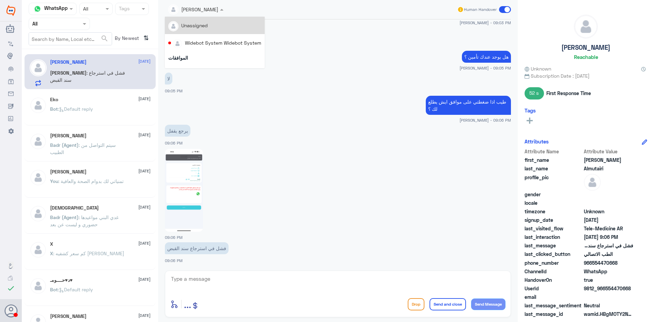
click at [224, 10] on span at bounding box center [222, 9] width 9 height 7
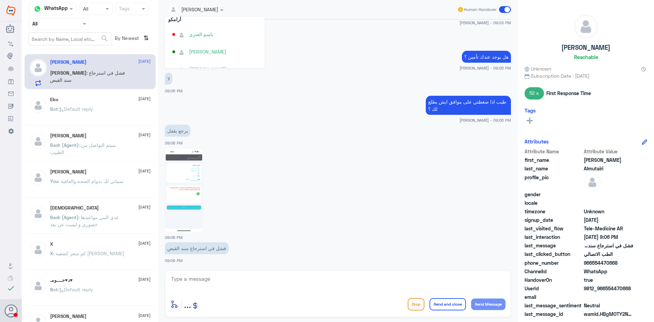
scroll to position [352, 0]
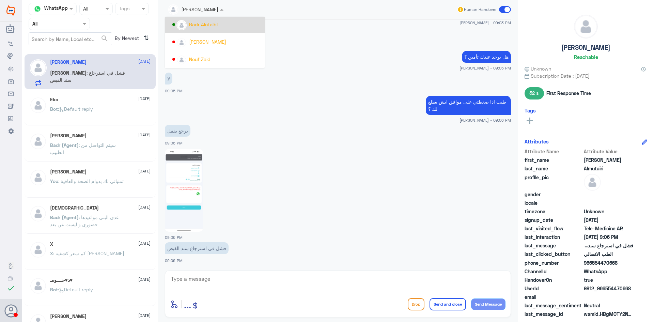
click at [218, 28] on div "Badr Alotaibi" at bounding box center [216, 24] width 89 height 12
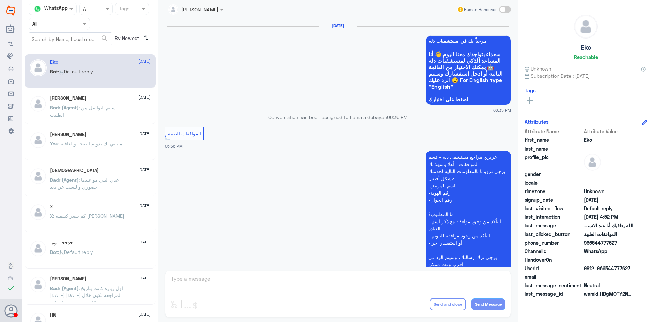
scroll to position [651, 0]
